Goal: Information Seeking & Learning: Compare options

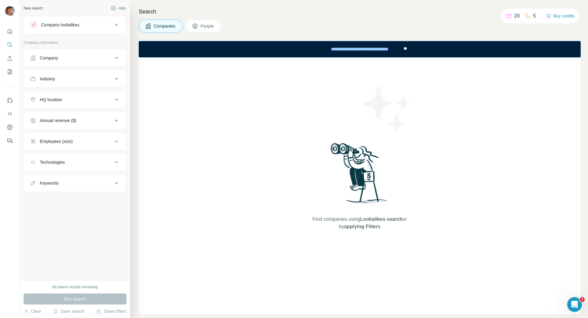
click at [90, 31] on button "Company lookalikes" at bounding box center [75, 24] width 102 height 15
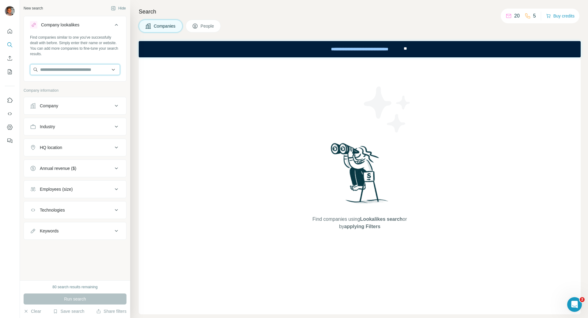
click at [77, 66] on input "text" at bounding box center [75, 69] width 90 height 11
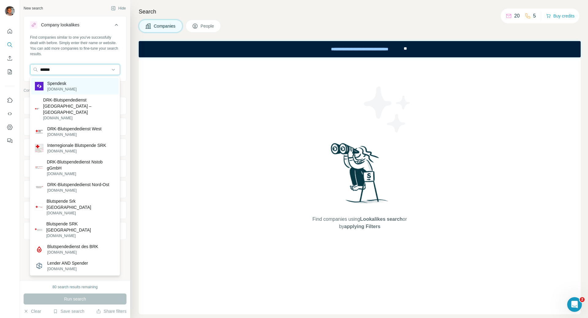
type input "******"
click at [72, 88] on p "[DOMAIN_NAME]" at bounding box center [61, 89] width 29 height 6
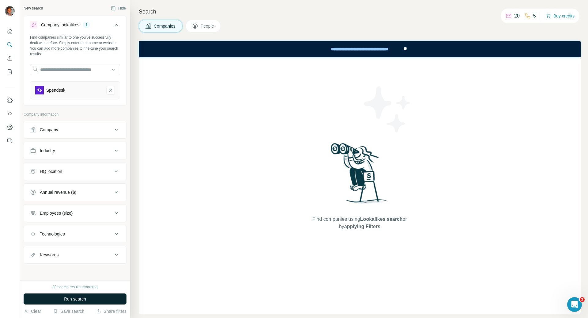
click at [95, 301] on button "Run search" at bounding box center [75, 298] width 103 height 11
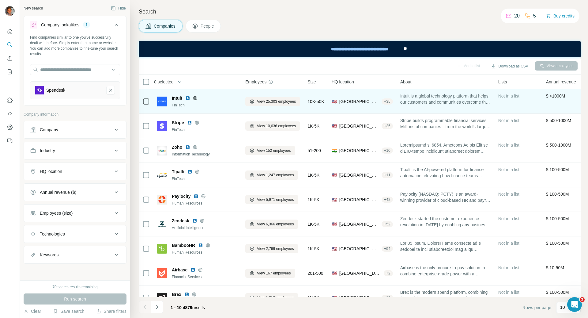
click at [175, 95] on span "Intuit" at bounding box center [177, 98] width 10 height 6
click at [159, 96] on img at bounding box center [162, 101] width 10 height 10
click at [162, 103] on img at bounding box center [162, 101] width 10 height 10
click at [243, 101] on td "View 25,303 employees" at bounding box center [273, 101] width 62 height 25
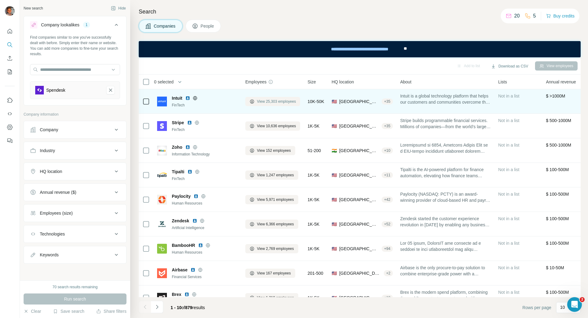
click at [260, 101] on span "View 25,303 employees" at bounding box center [276, 102] width 39 height 6
